Goal: Information Seeking & Learning: Learn about a topic

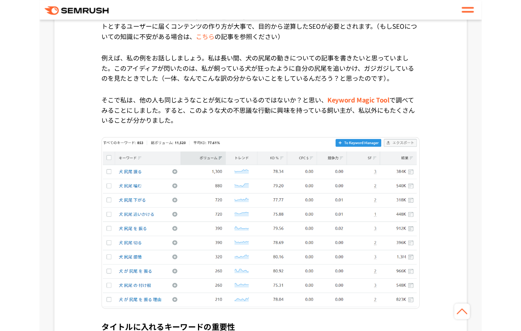
scroll to position [578, 0]
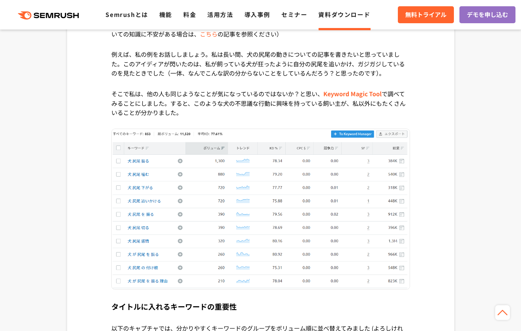
click at [195, 24] on div ".cls {fill: #FF642D;} .cls {fill: #FF642D;} Semrushとは 機能 料金 活用方法 導入事例 セミナー 資料ダウ…" at bounding box center [260, 15] width 521 height 22
click at [188, 17] on link "料金" at bounding box center [189, 14] width 13 height 9
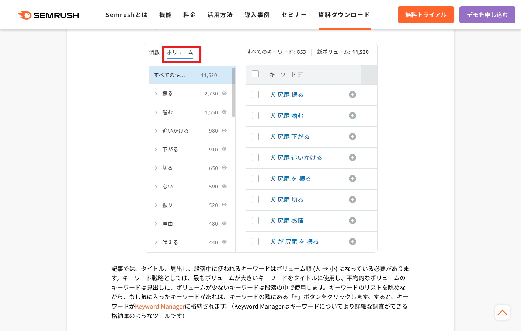
scroll to position [1097, 0]
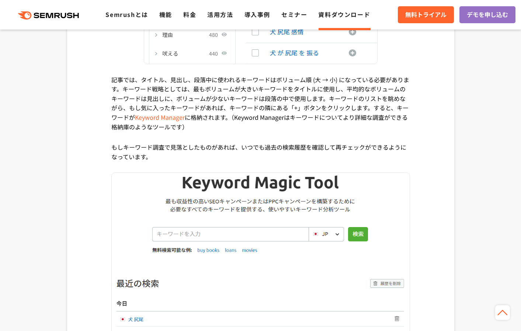
click at [264, 97] on p "記事では、タイトル、見出し、段落中に使われるキーワードはボリューム順 (大 → 小) になっている必要があります。キーワード戦略としては、最もボリュームが大き…" at bounding box center [260, 109] width 299 height 68
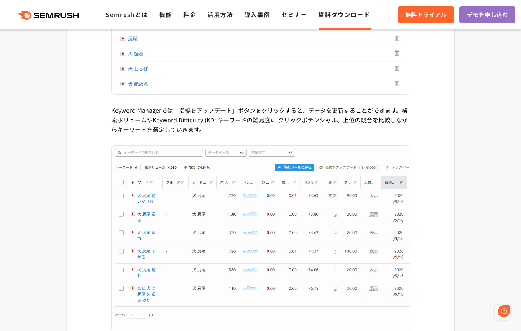
scroll to position [0, 0]
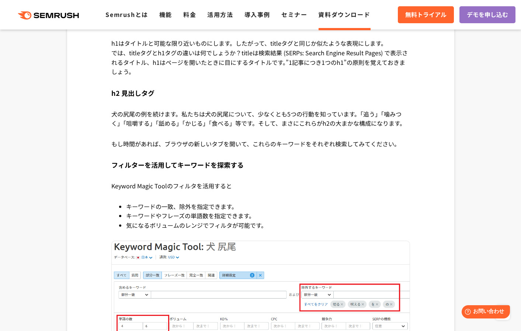
click at [264, 97] on h4 "h2 見出しタグ" at bounding box center [260, 93] width 299 height 33
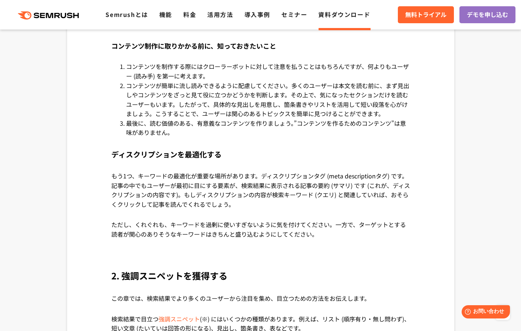
scroll to position [3042, 0]
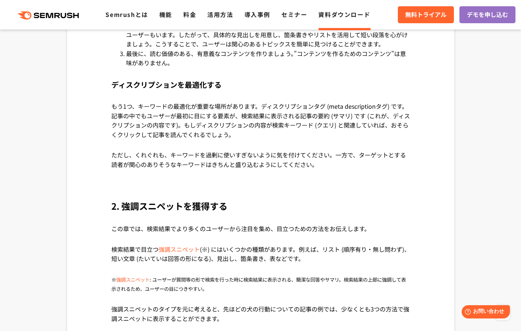
click at [282, 133] on p "もう1つ、キーワードの最適化が重要な場所があります。ディスクリプションタグ (meta descriptionタグ) です。記事の中でもユーザーが最初に目にす…" at bounding box center [260, 126] width 299 height 49
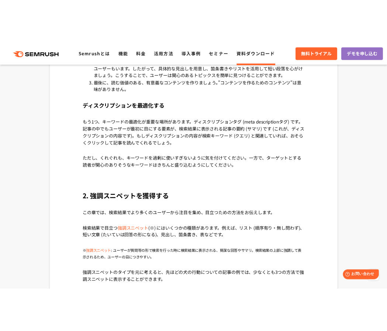
scroll to position [3000, 0]
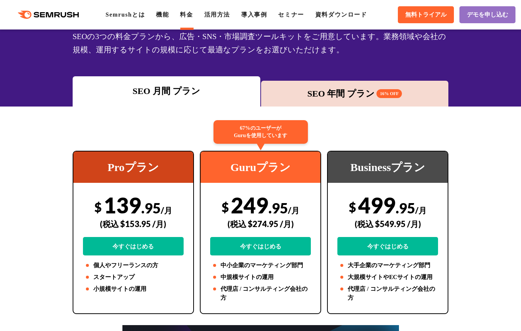
scroll to position [151, 0]
